Goal: Communication & Community: Share content

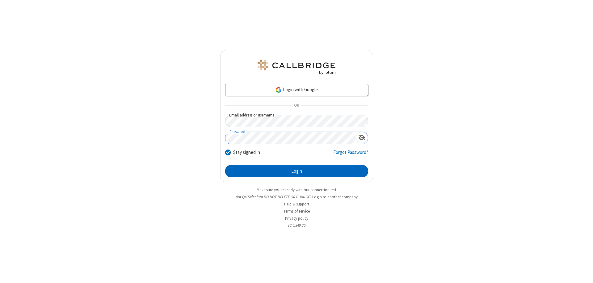
click at [296, 171] on button "Login" at bounding box center [296, 171] width 143 height 12
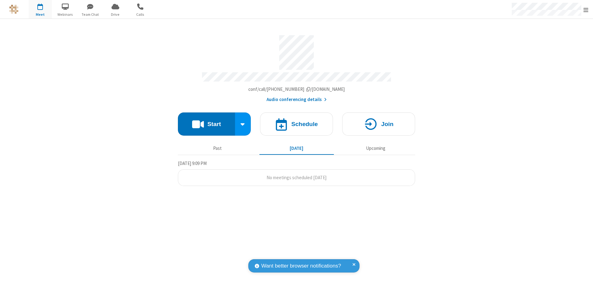
click at [206, 121] on button "Start" at bounding box center [206, 123] width 57 height 23
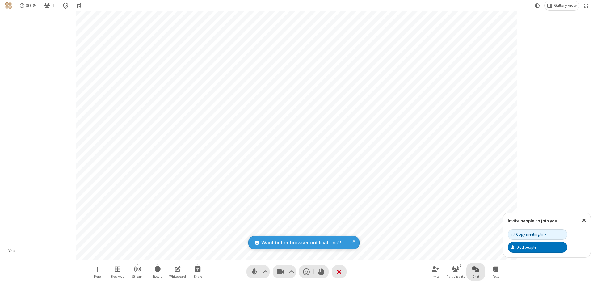
click at [476, 269] on span "Open chat" at bounding box center [475, 269] width 7 height 8
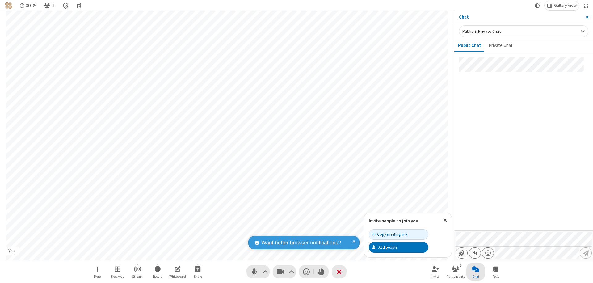
type input "C:\fakepath\doc_test.docx"
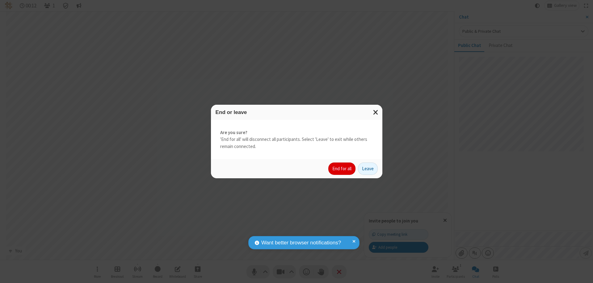
click at [342, 169] on button "End for all" at bounding box center [341, 168] width 27 height 12
